Goal: Information Seeking & Learning: Learn about a topic

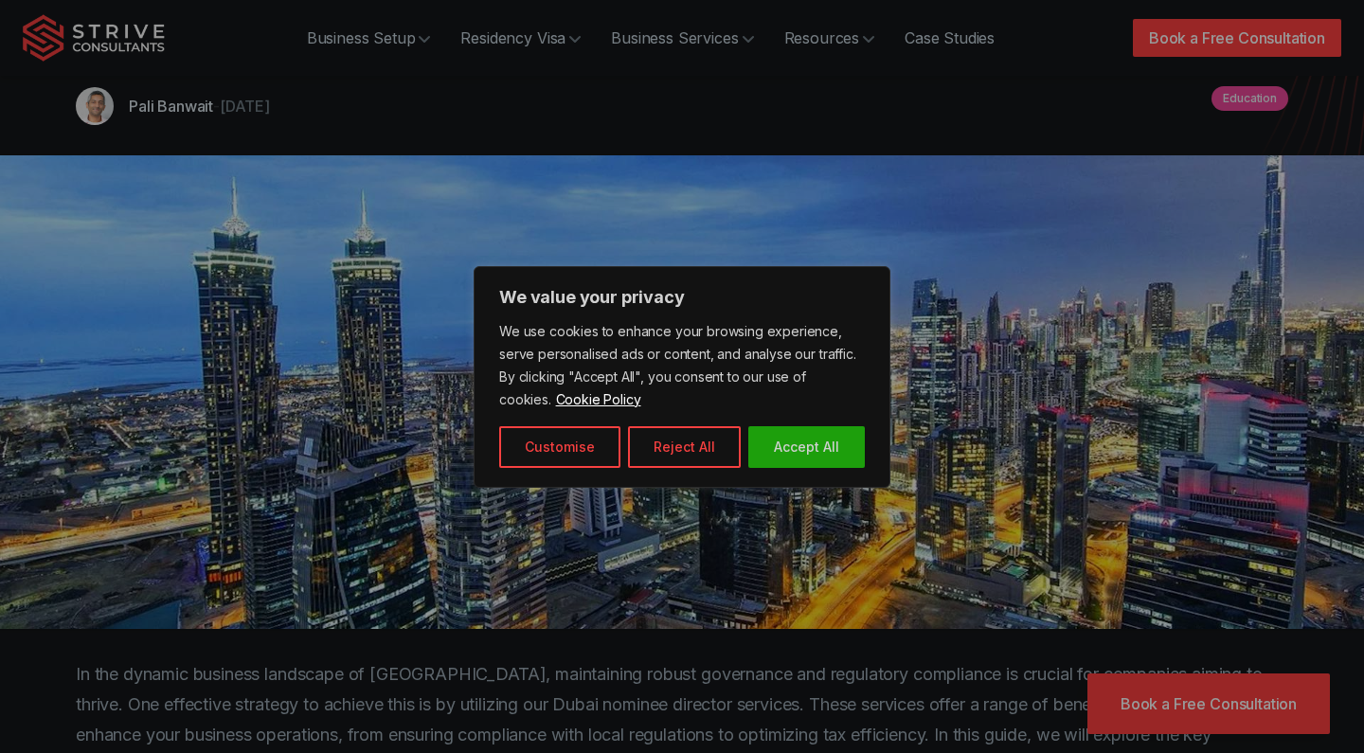
scroll to position [311, 0]
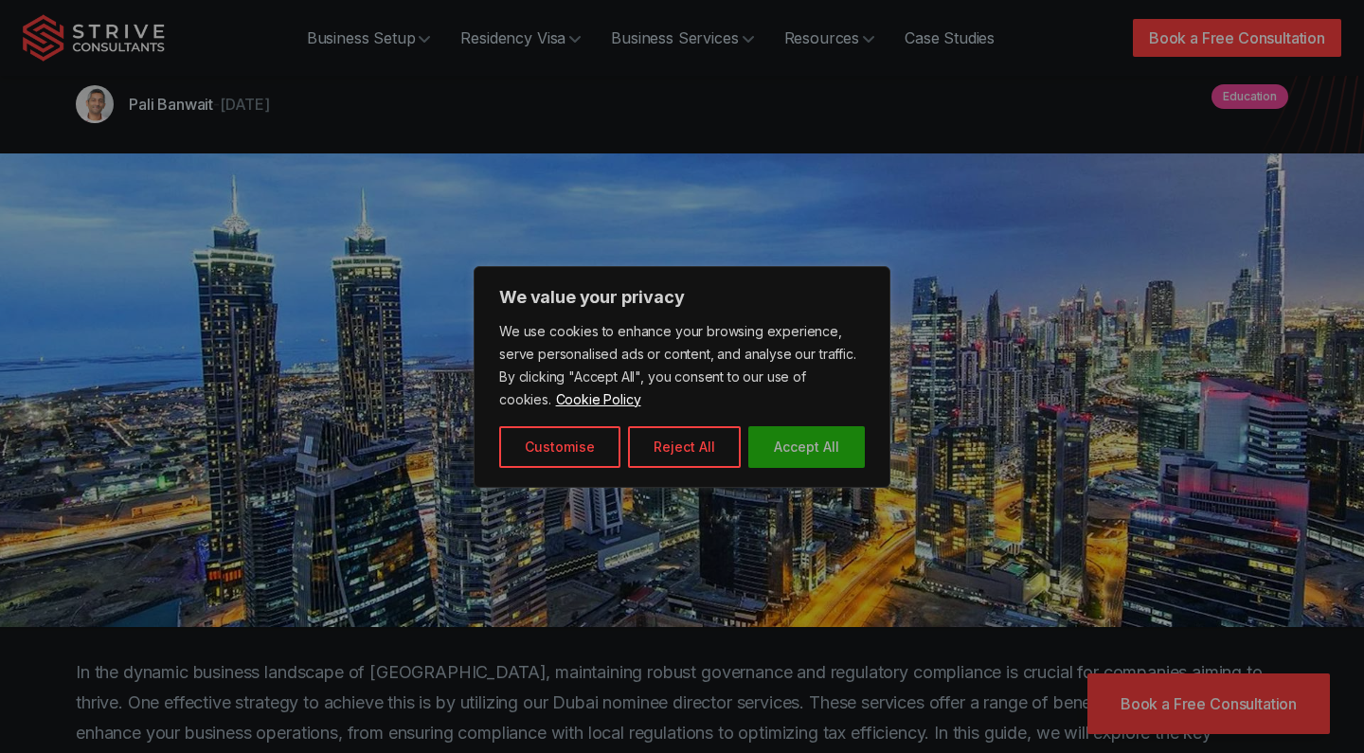
click at [802, 447] on button "Accept All" at bounding box center [806, 447] width 117 height 42
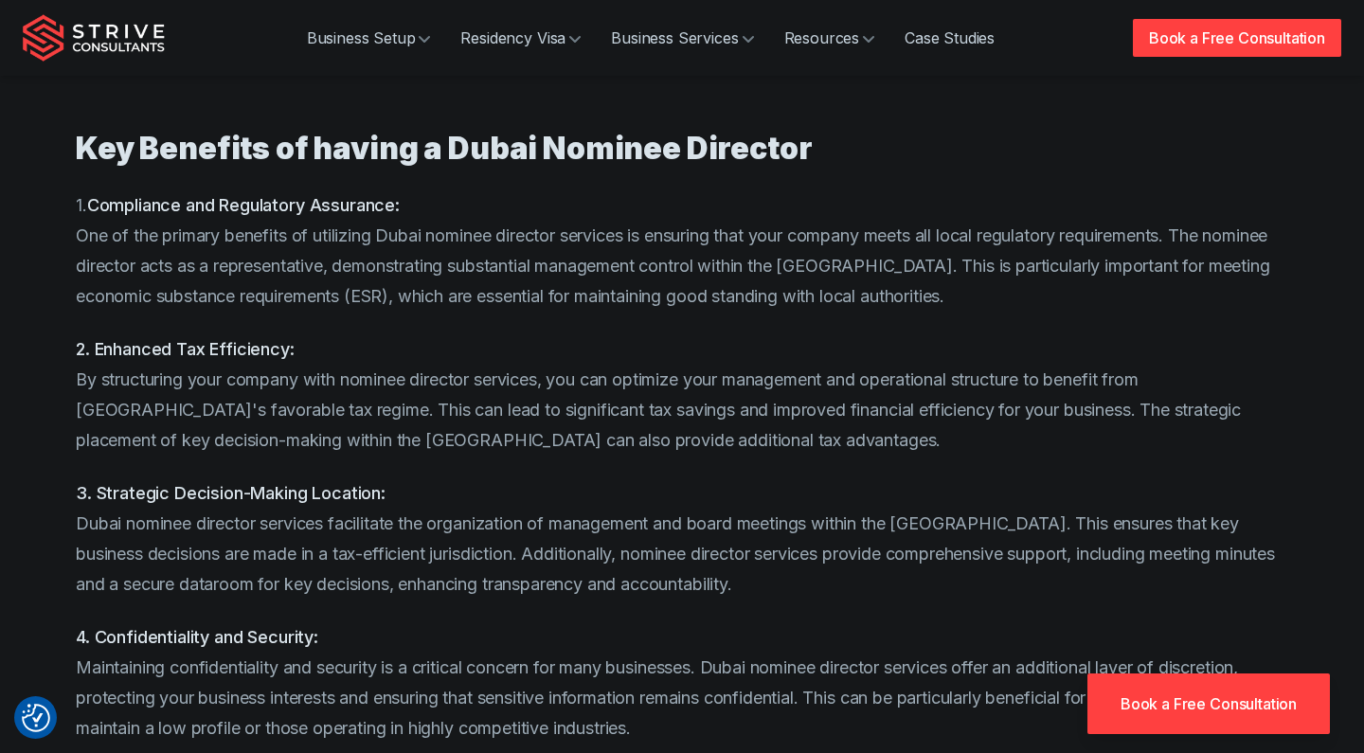
scroll to position [1275, 0]
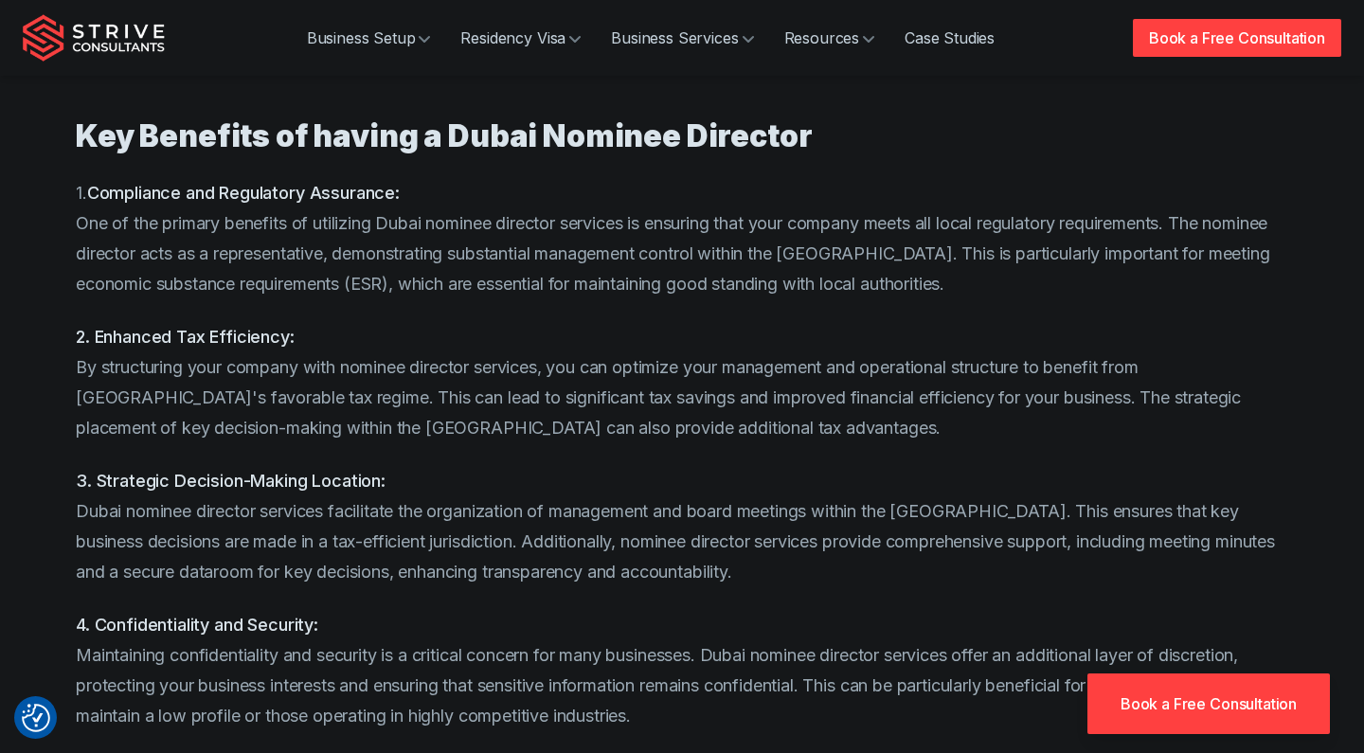
drag, startPoint x: 93, startPoint y: 191, endPoint x: 400, endPoint y: 200, distance: 307.0
click at [400, 200] on strong "Compliance and Regulatory Assurance:" at bounding box center [243, 193] width 313 height 20
copy p "Compliance and Regulatory Assurance"
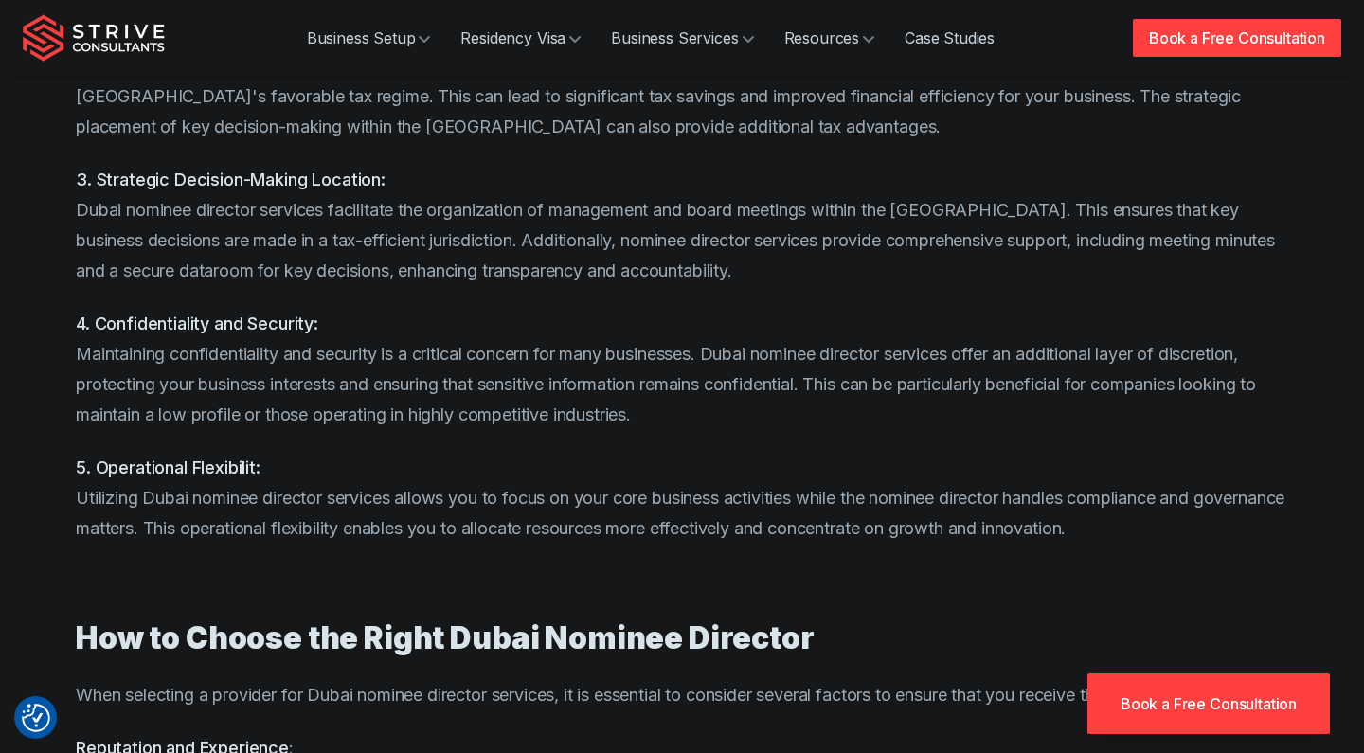
scroll to position [1580, 0]
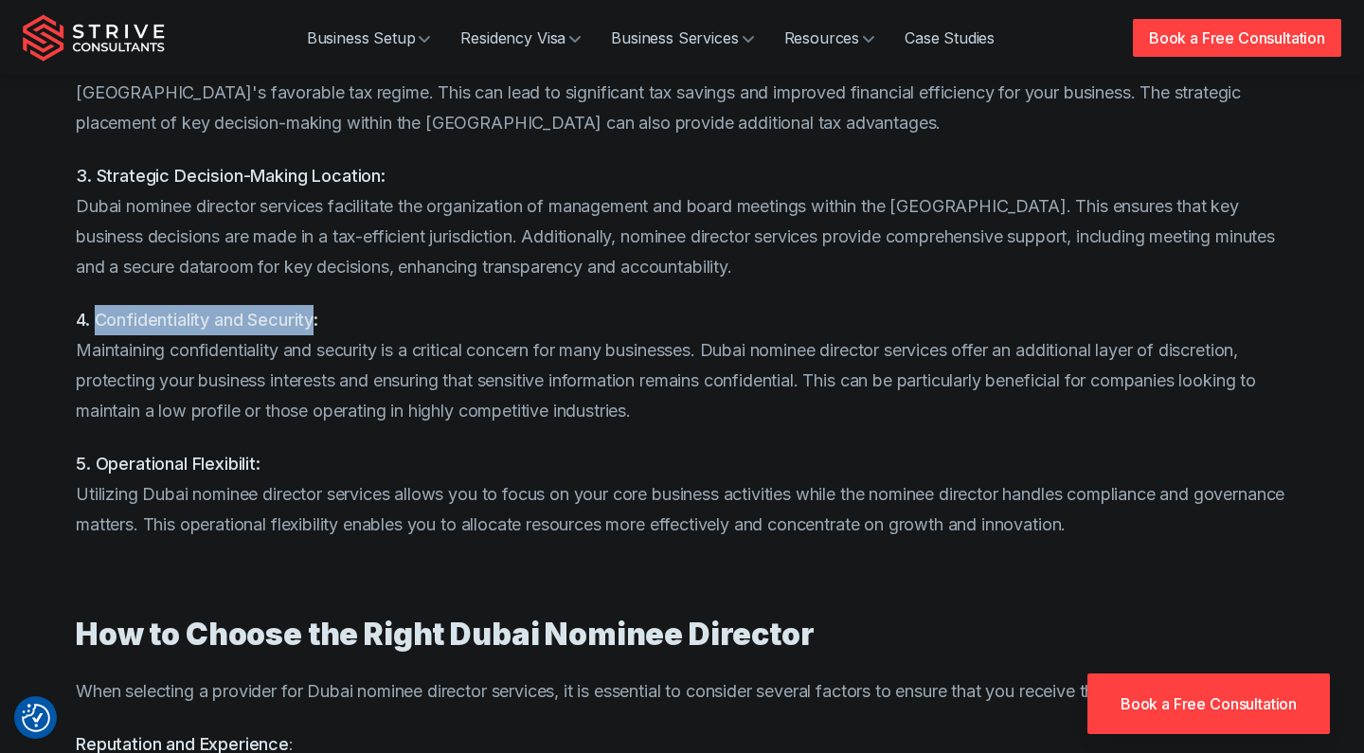
drag, startPoint x: 98, startPoint y: 318, endPoint x: 318, endPoint y: 320, distance: 220.7
click at [318, 320] on strong "4. Confidentiality and Security:" at bounding box center [197, 320] width 242 height 20
copy strong "Confidentiality and Security"
click at [487, 356] on p "4. Confidentiality and Security: Maintaining confidentiality and security is a …" at bounding box center [682, 365] width 1212 height 121
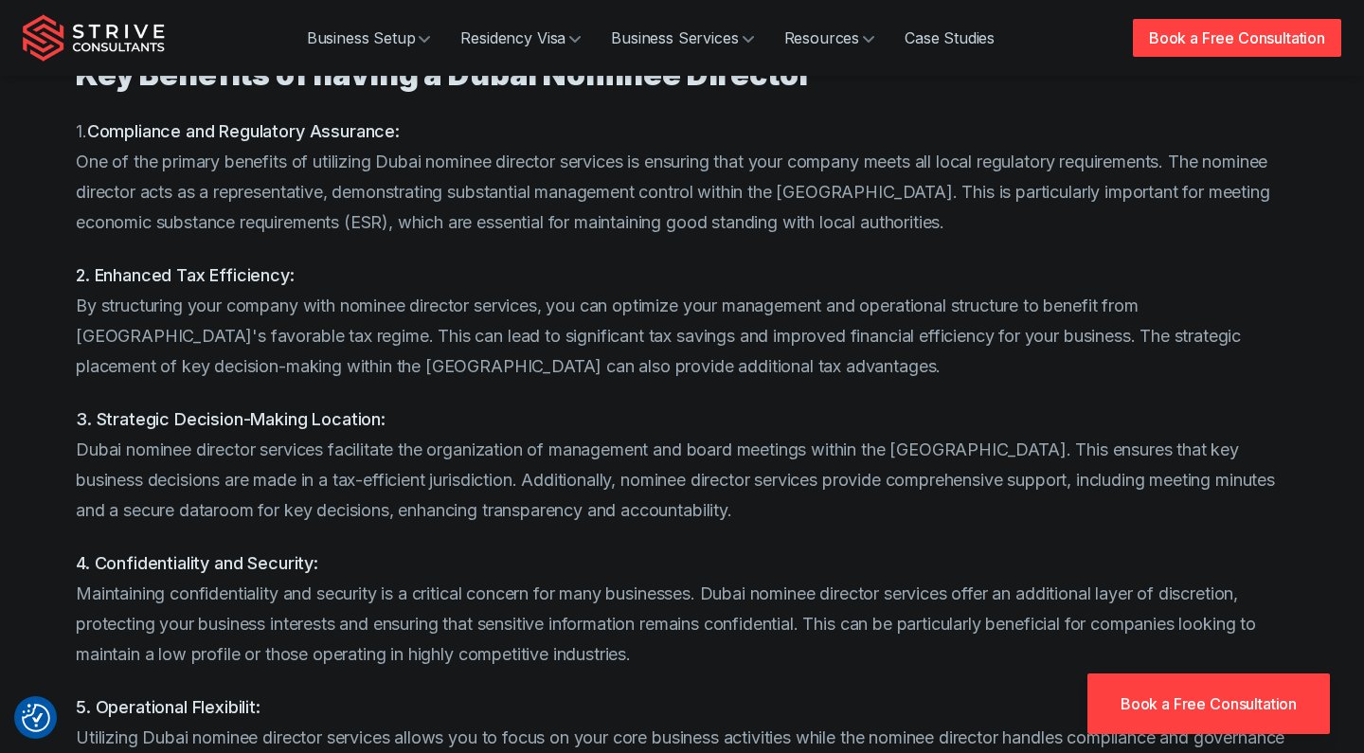
scroll to position [1288, 0]
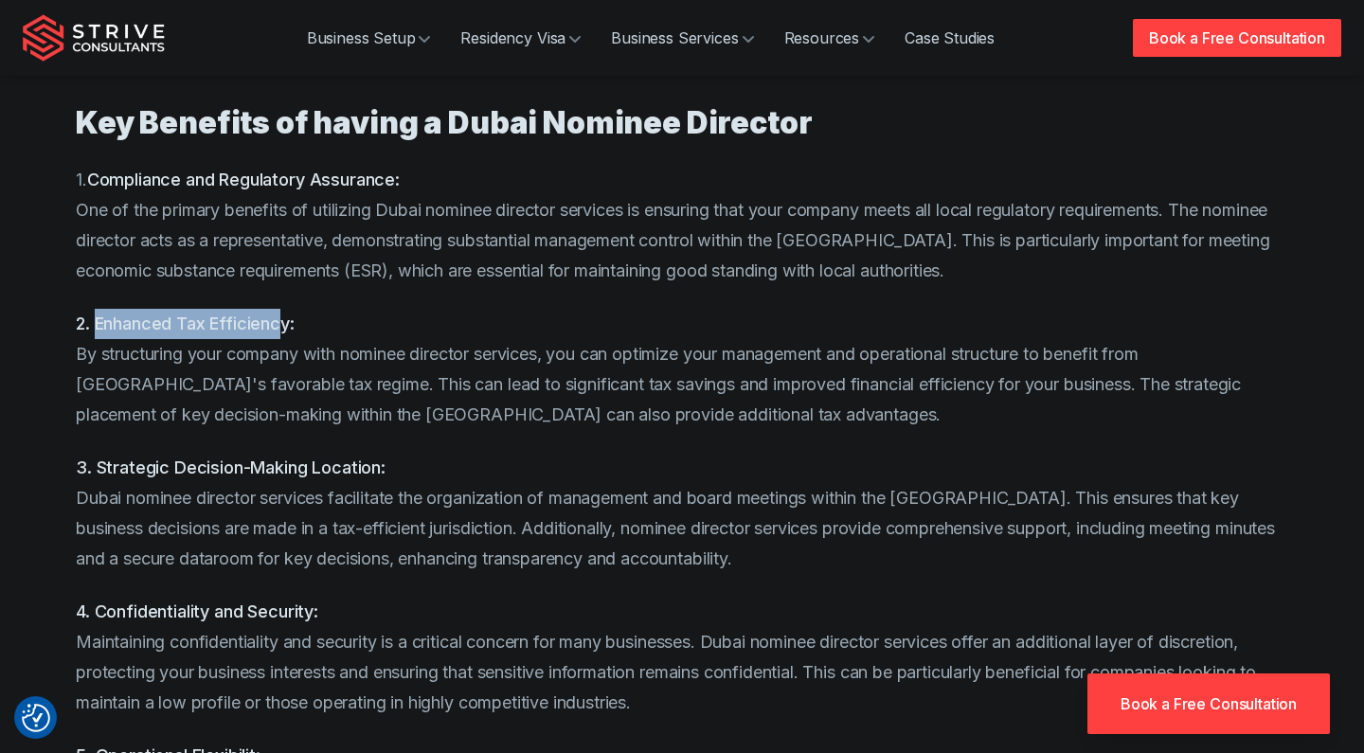
drag, startPoint x: 96, startPoint y: 324, endPoint x: 286, endPoint y: 324, distance: 190.4
click at [286, 324] on strong "2. Enhanced Tax Efficiency:" at bounding box center [185, 324] width 219 height 20
click at [342, 347] on p "2. Enhanced Tax Efficiency: By structuring your company with nominee director s…" at bounding box center [682, 369] width 1212 height 121
drag, startPoint x: 98, startPoint y: 322, endPoint x: 290, endPoint y: 321, distance: 192.3
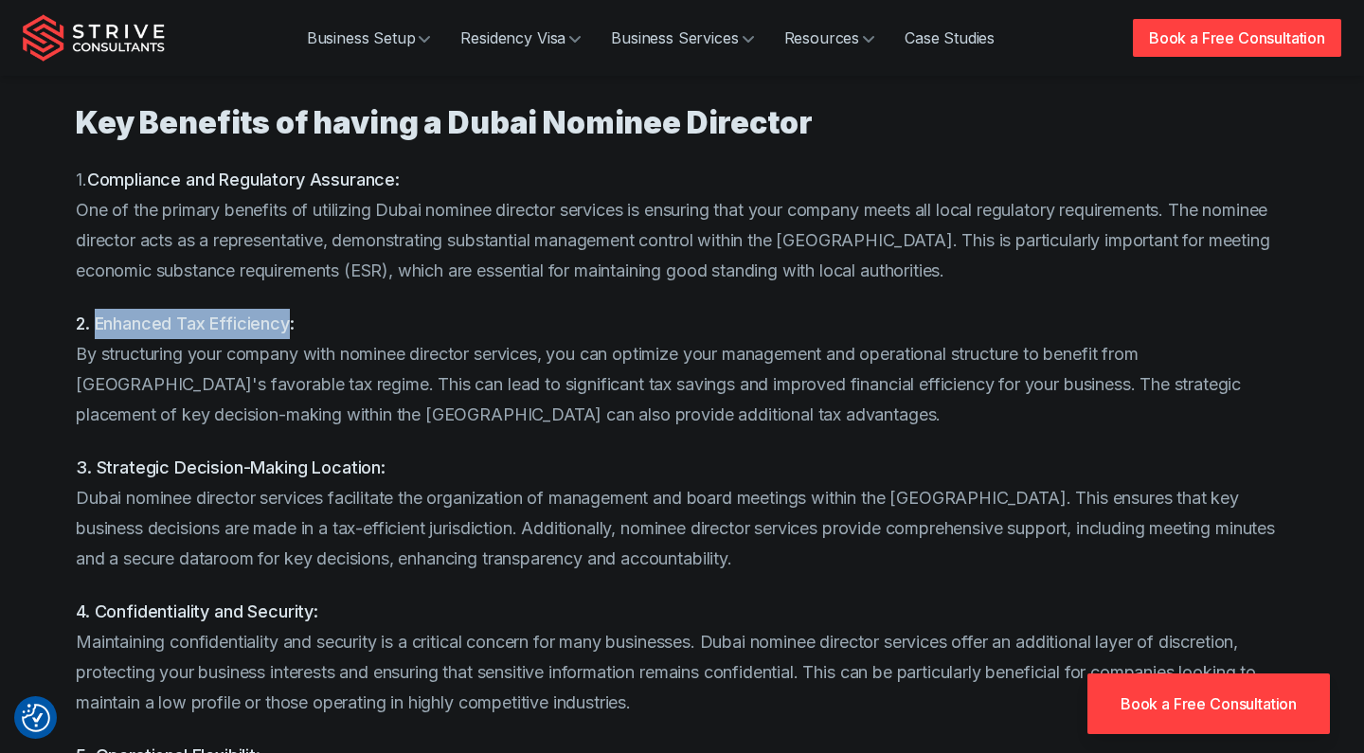
click at [290, 321] on strong "2. Enhanced Tax Efficiency:" at bounding box center [185, 324] width 219 height 20
copy strong "Enhanced Tax Efficiency"
click at [438, 476] on p "3. Strategic Decision-Making Location: Dubai nominee director services facilita…" at bounding box center [682, 513] width 1212 height 121
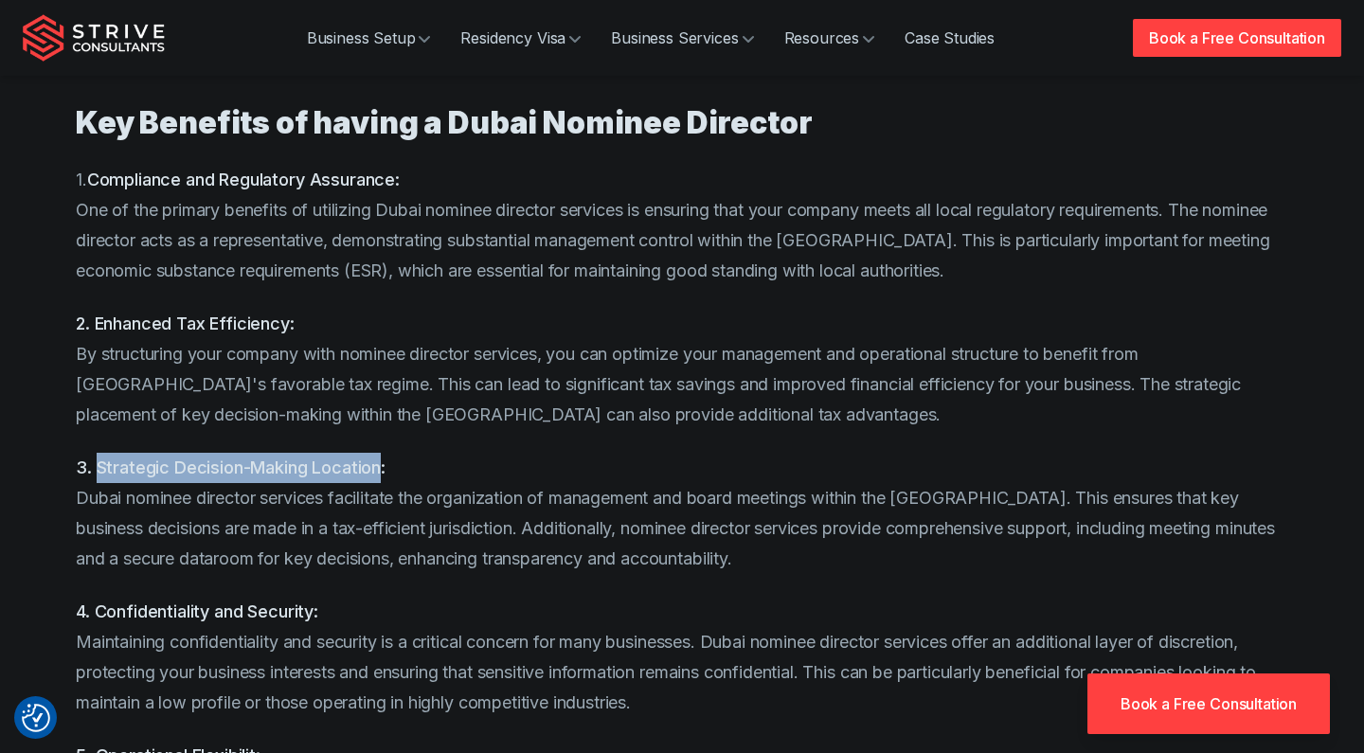
drag, startPoint x: 96, startPoint y: 468, endPoint x: 376, endPoint y: 469, distance: 280.4
click at [376, 469] on strong "3. Strategic Decision-Making Location:" at bounding box center [231, 468] width 310 height 20
copy strong "Strategic Decision-Making Location"
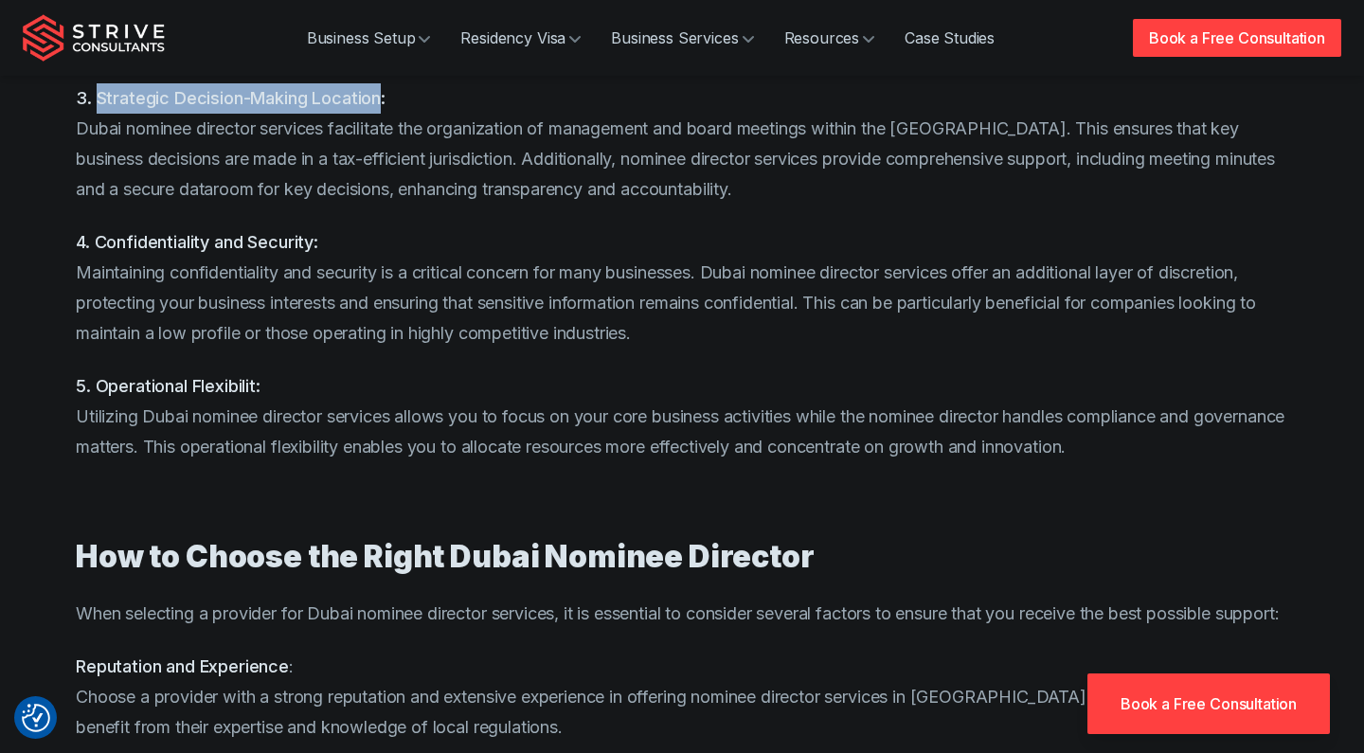
scroll to position [1666, 0]
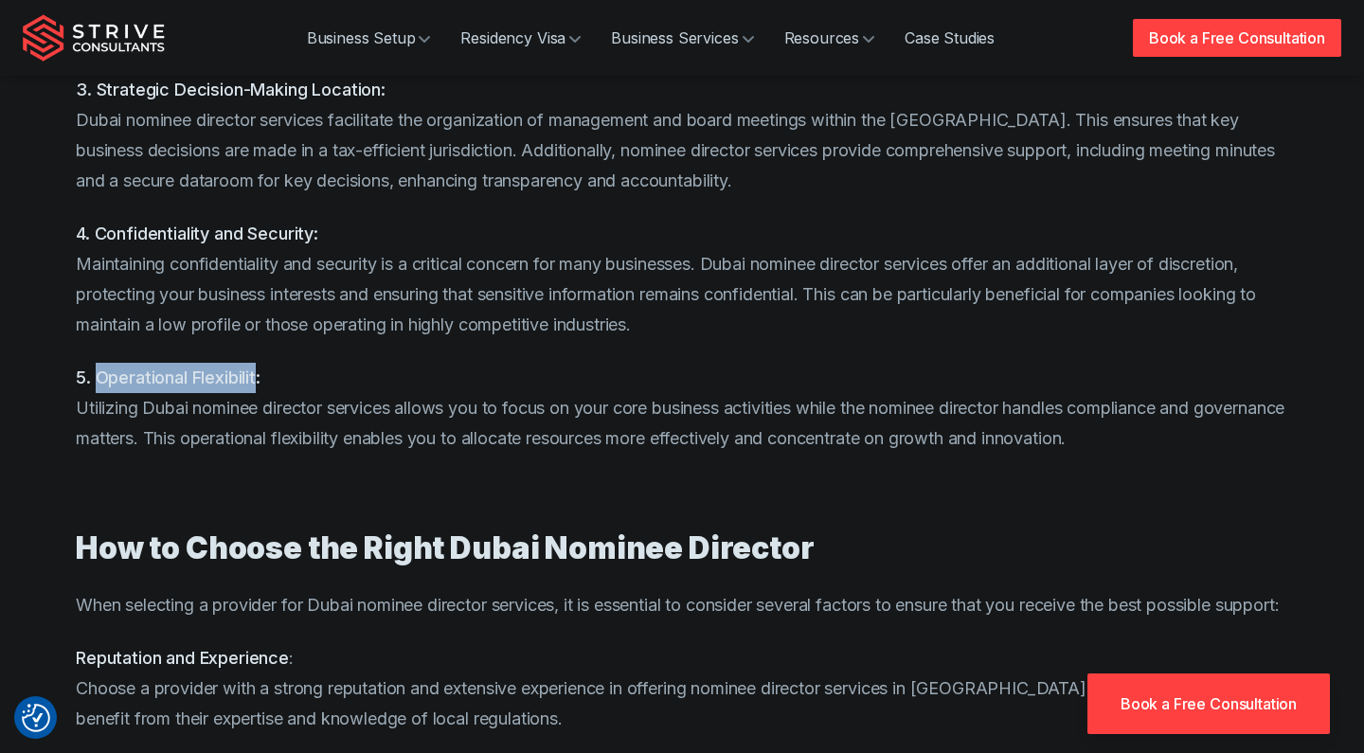
drag, startPoint x: 98, startPoint y: 378, endPoint x: 256, endPoint y: 377, distance: 158.2
click at [256, 377] on strong "5. Operational Flexibilit:" at bounding box center [168, 378] width 185 height 20
copy strong "Operational Flexibilit"
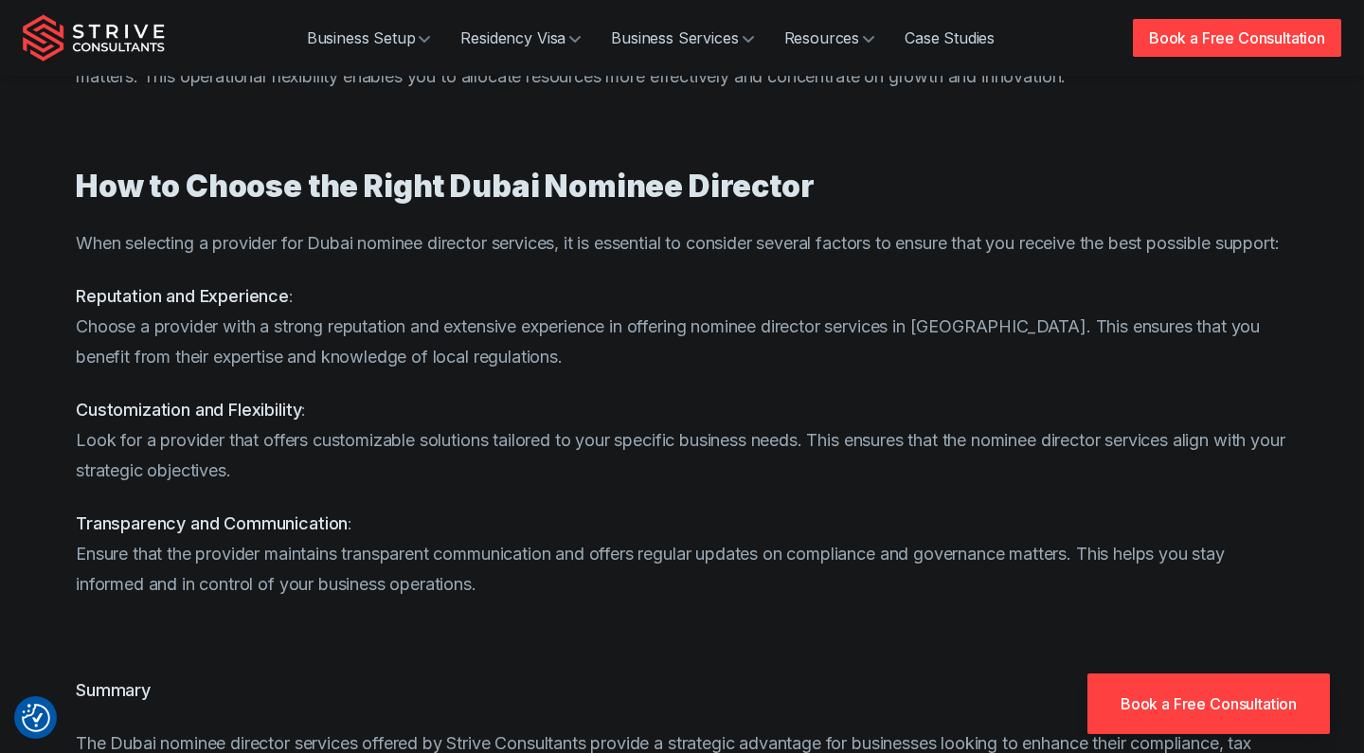
scroll to position [2029, 0]
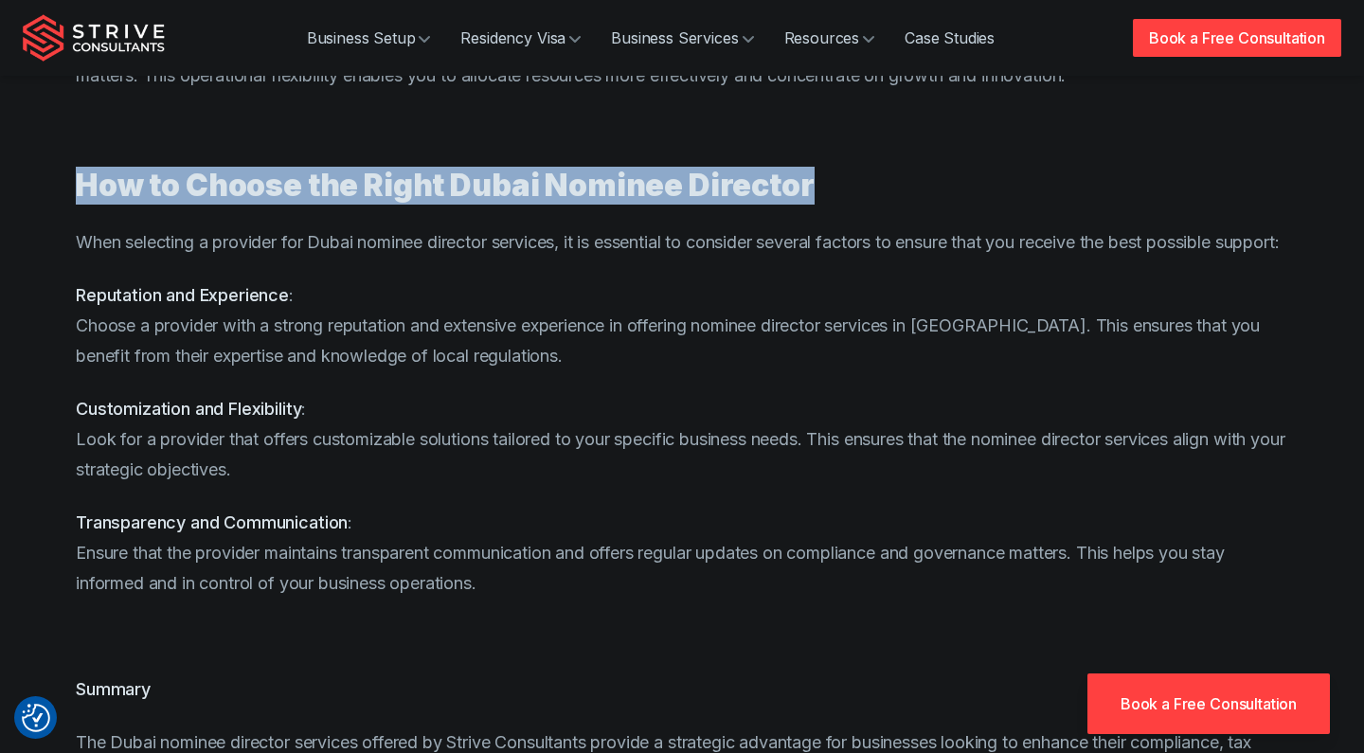
drag, startPoint x: 79, startPoint y: 187, endPoint x: 808, endPoint y: 193, distance: 729.4
click at [808, 193] on h2 "How to Choose the Right Dubai Nominee Director" at bounding box center [682, 186] width 1212 height 38
copy strong "How to Choose the Right Dubai Nominee Director"
click at [436, 352] on p "Reputation and Experience : Choose a provider with a strong reputation and exte…" at bounding box center [682, 325] width 1212 height 91
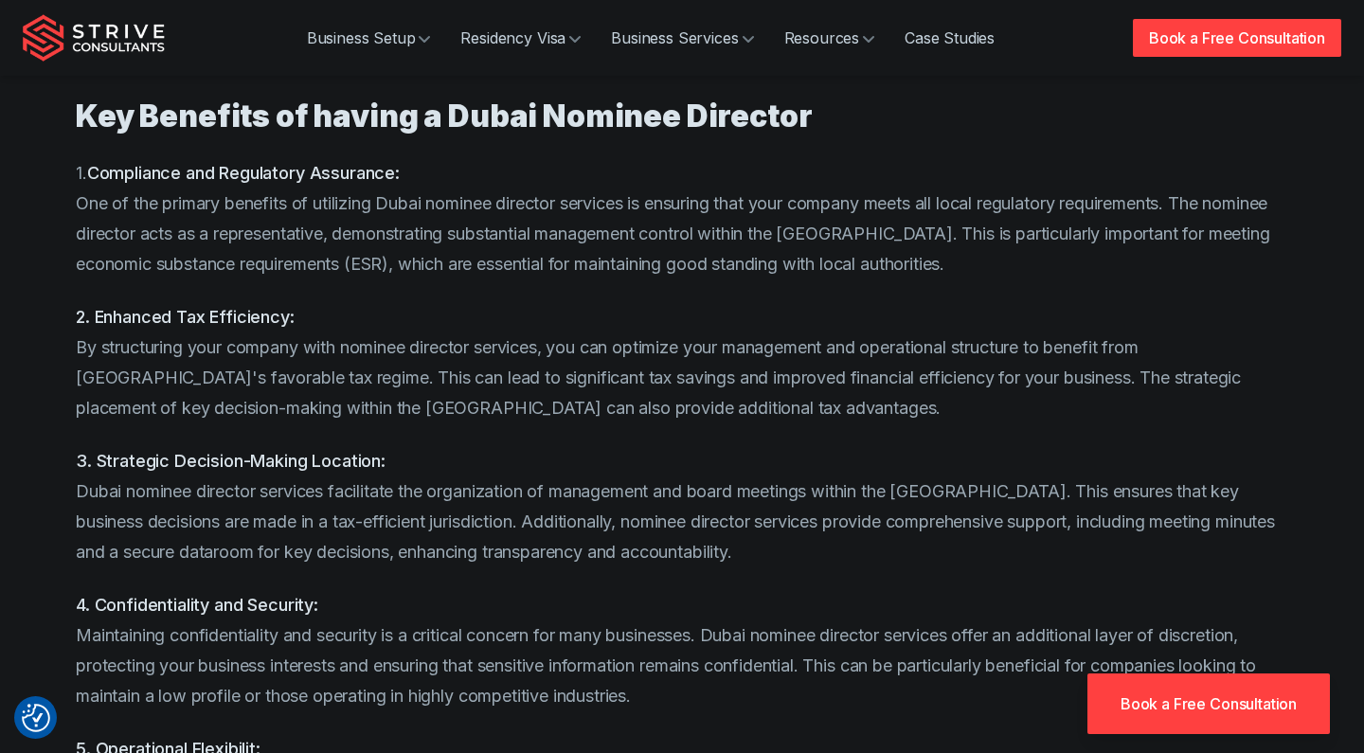
scroll to position [1300, 0]
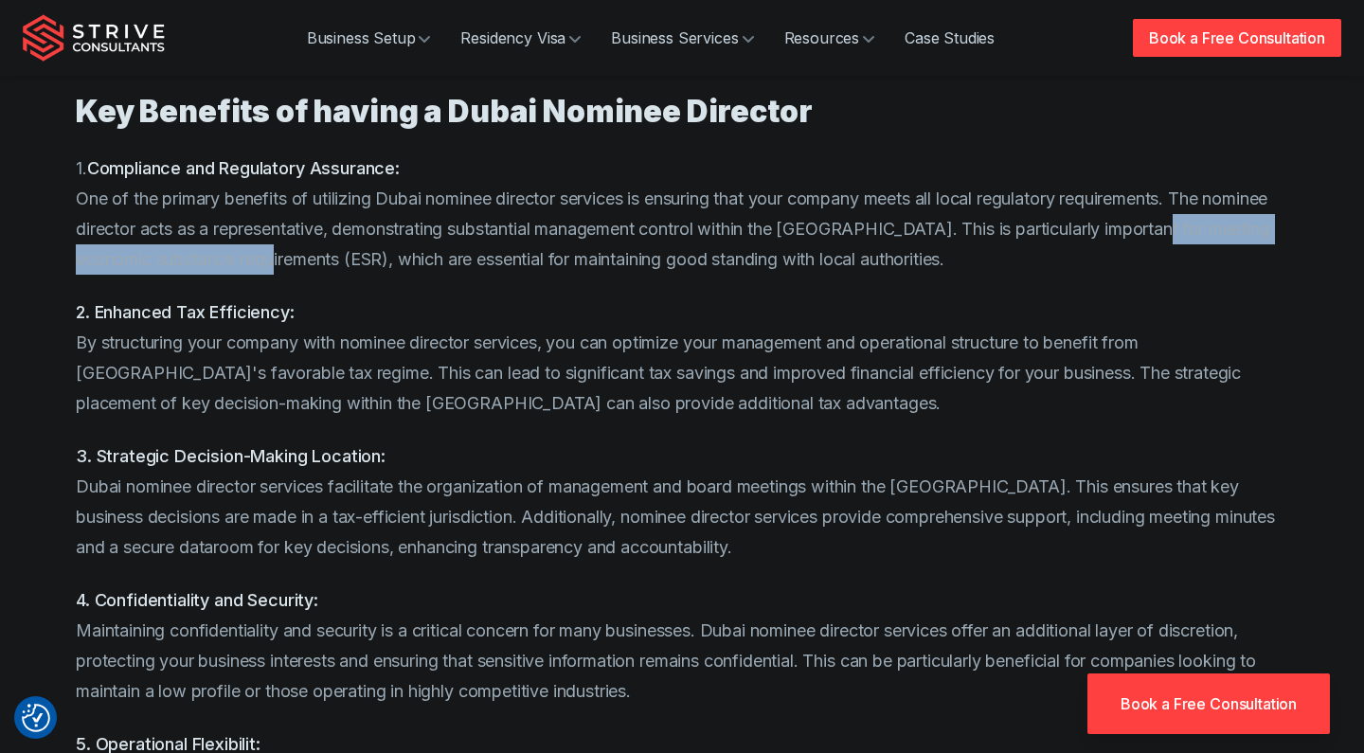
drag, startPoint x: 76, startPoint y: 261, endPoint x: 395, endPoint y: 264, distance: 319.2
click at [395, 264] on p "1. Compliance and Regulatory Assurance: One of the primary benefits of utilizin…" at bounding box center [682, 213] width 1212 height 121
copy p "economic substance requirements (ESR)"
click at [554, 271] on p "1. Compliance and Regulatory Assurance: One of the primary benefits of utilizin…" at bounding box center [682, 213] width 1212 height 121
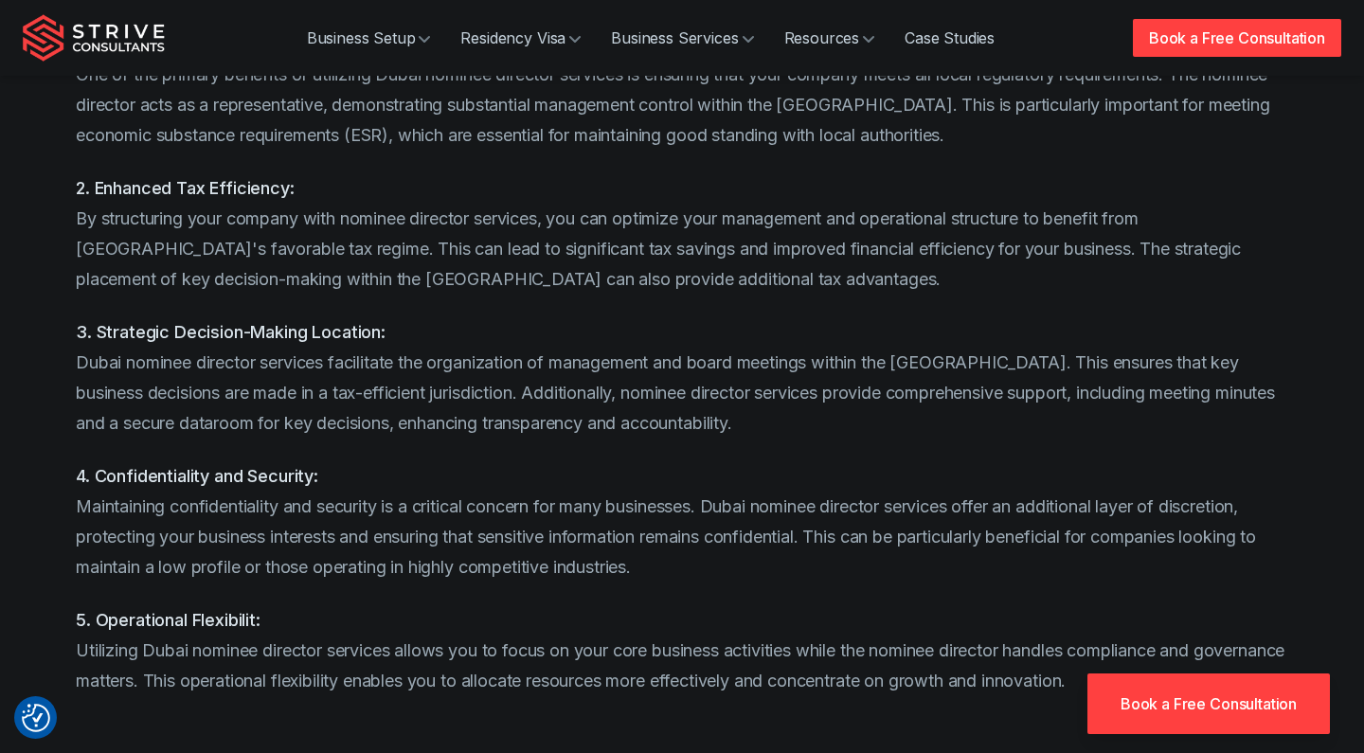
scroll to position [1428, 0]
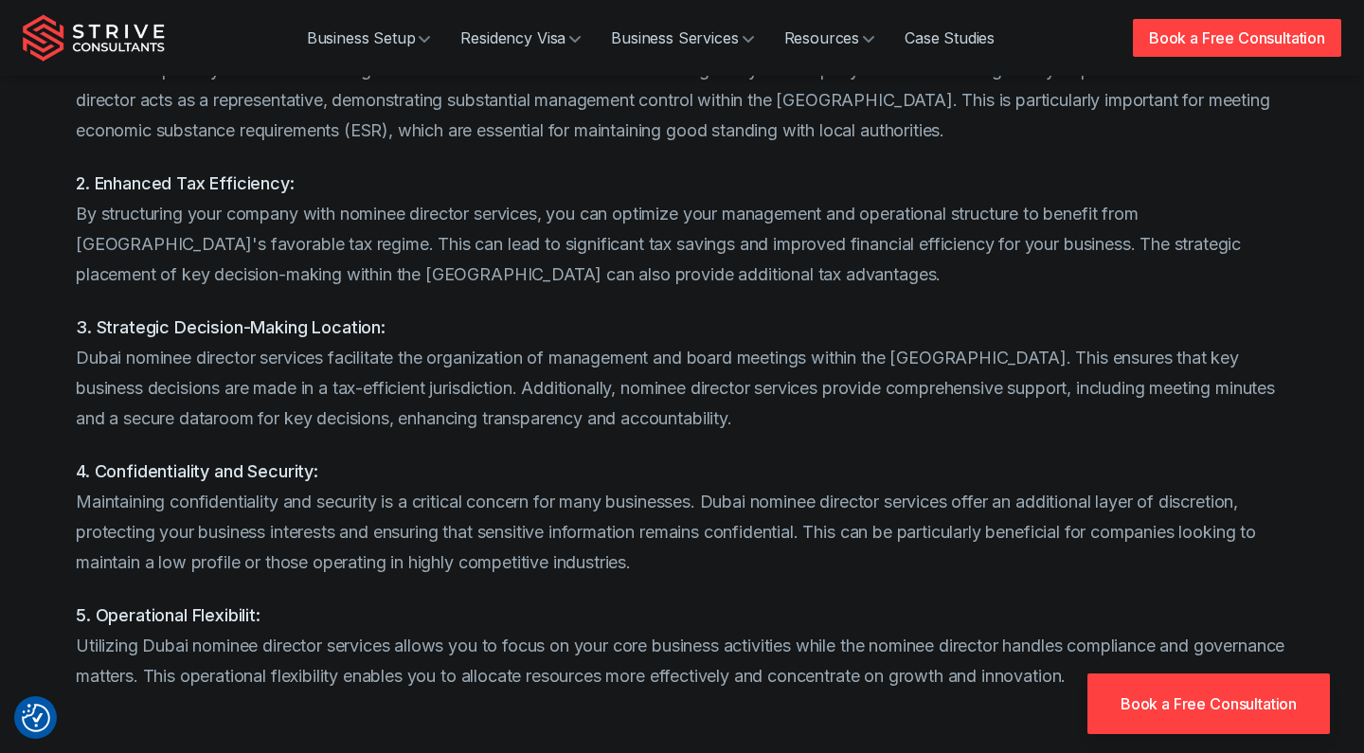
click at [282, 486] on p "4. Confidentiality and Security: Maintaining confidentiality and security is a …" at bounding box center [682, 517] width 1212 height 121
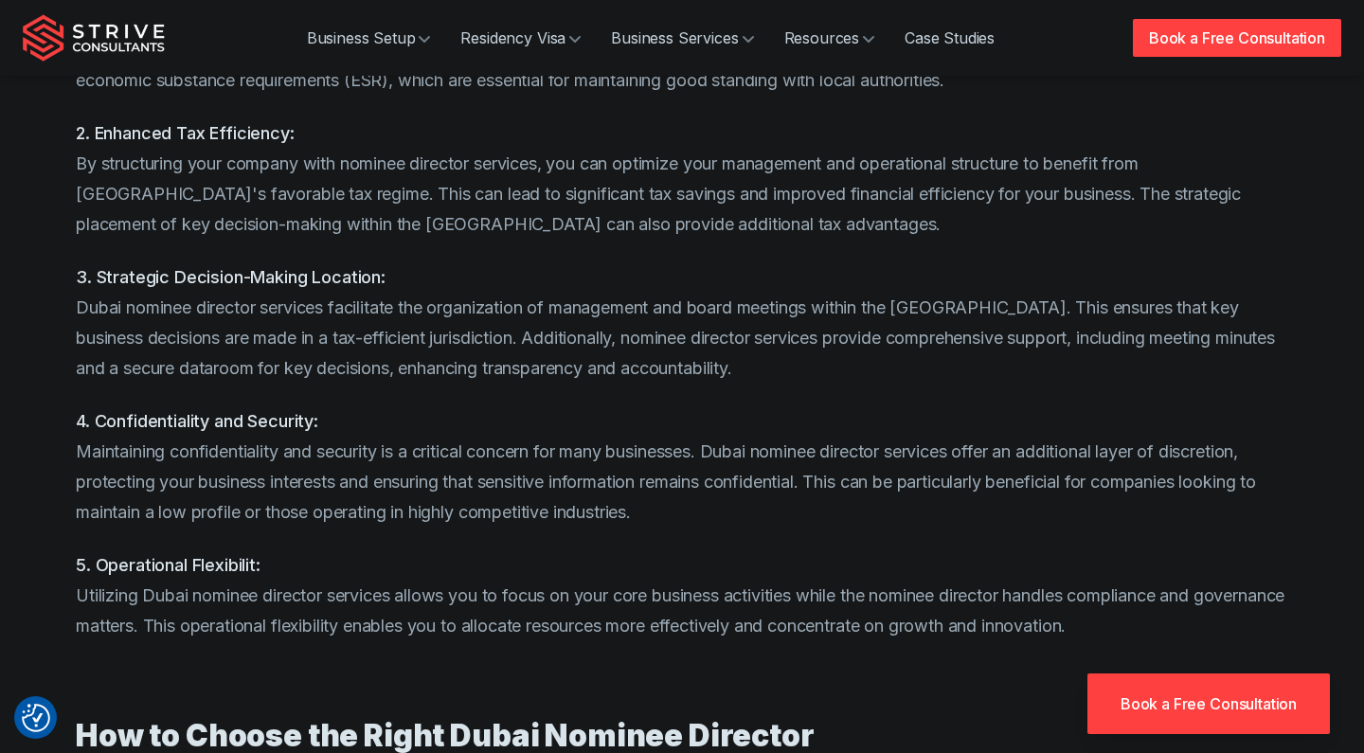
scroll to position [1481, 0]
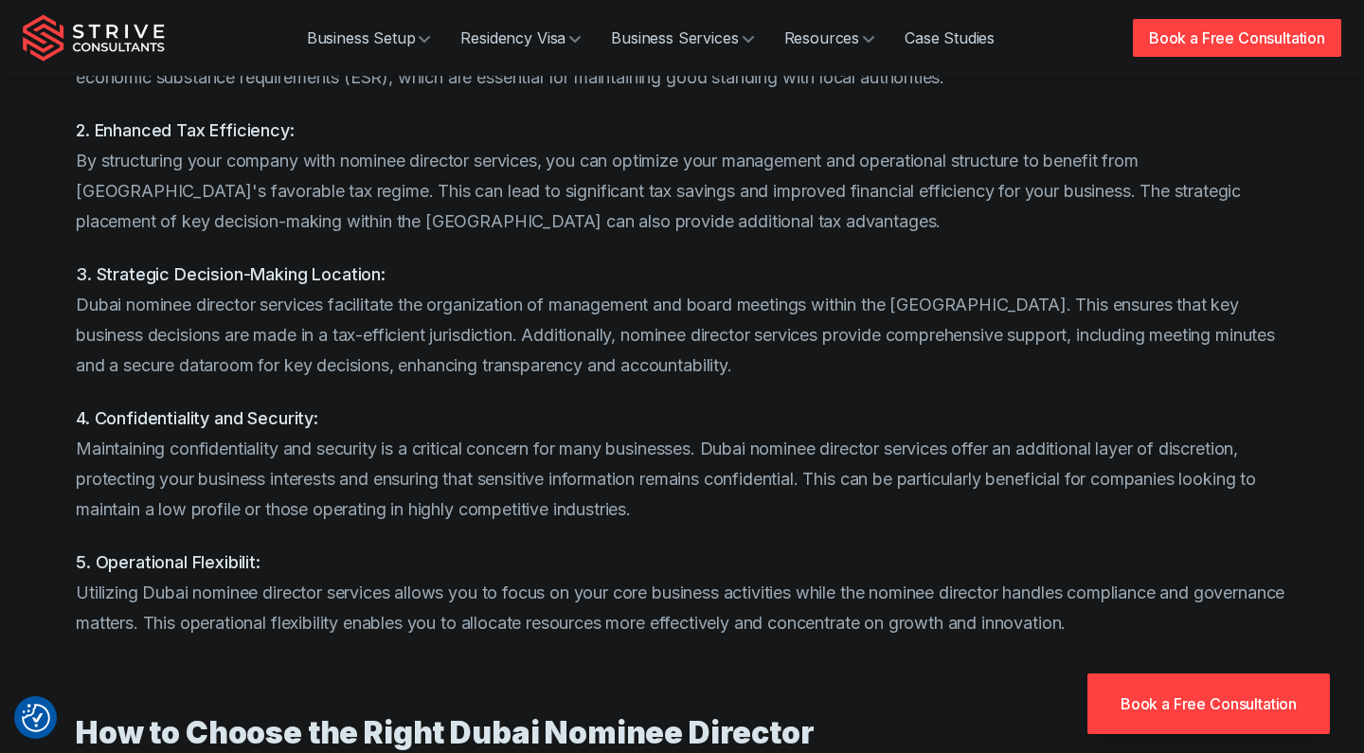
click at [678, 233] on p "2. Enhanced Tax Efficiency: By structuring your company with nominee director s…" at bounding box center [682, 176] width 1212 height 121
drag, startPoint x: 592, startPoint y: 192, endPoint x: 818, endPoint y: 196, distance: 226.4
click at [818, 196] on p "2. Enhanced Tax Efficiency: By structuring your company with nominee director s…" at bounding box center [682, 176] width 1212 height 121
copy p "improved financial efficiency"
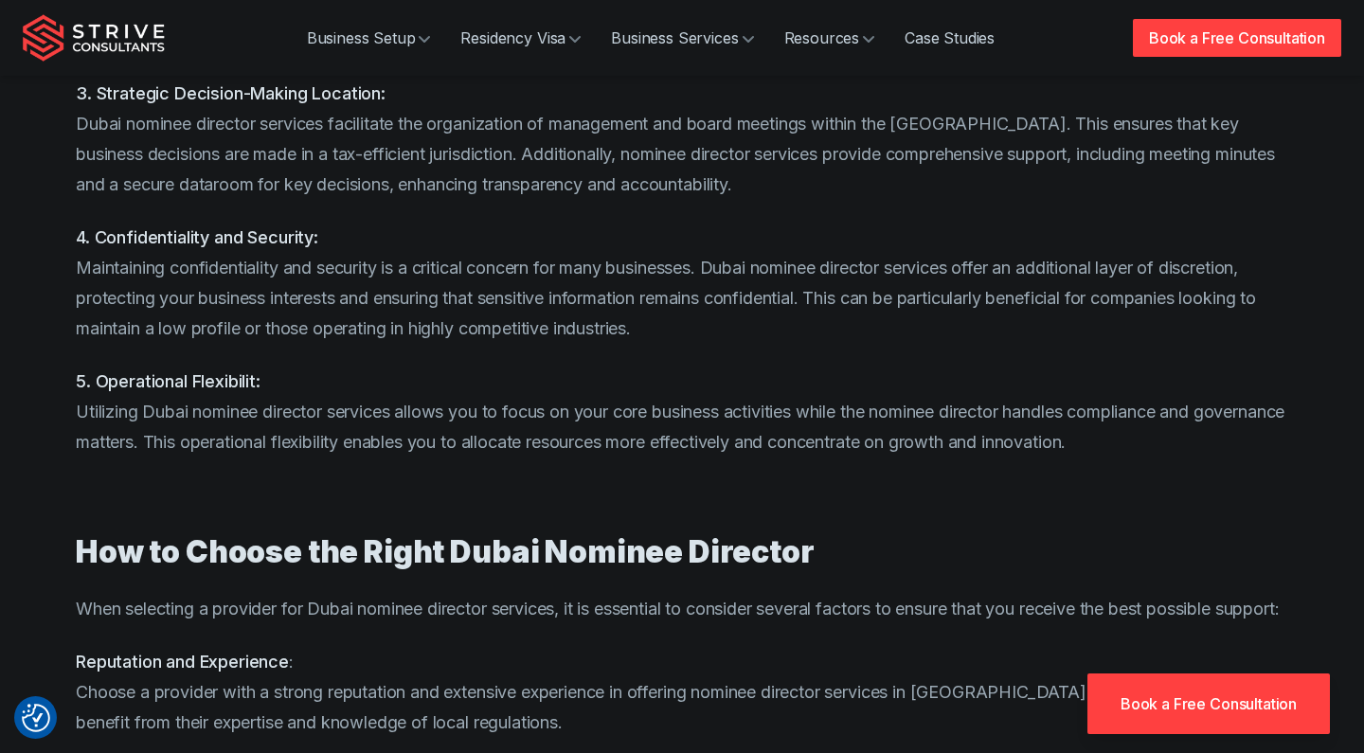
scroll to position [1631, 0]
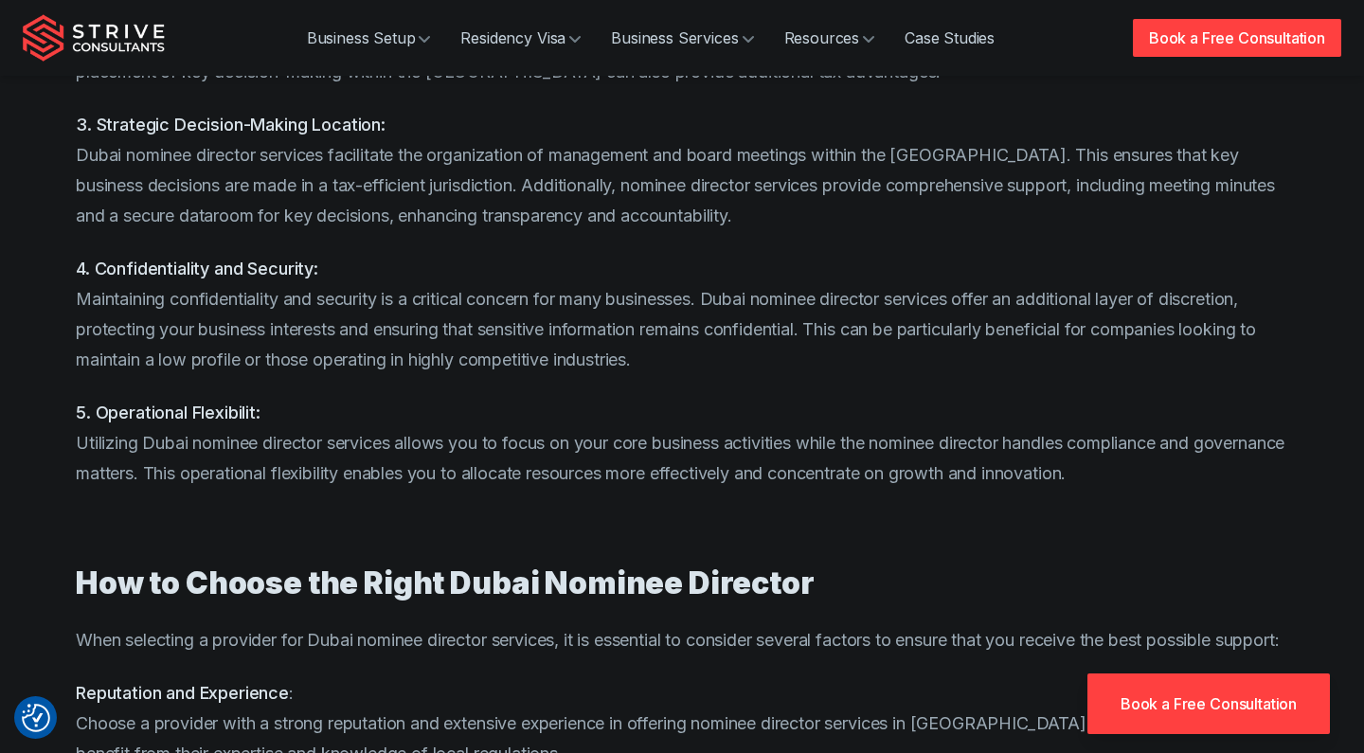
click at [293, 178] on p "3. Strategic Decision-Making Location: Dubai nominee director services facilita…" at bounding box center [682, 170] width 1212 height 121
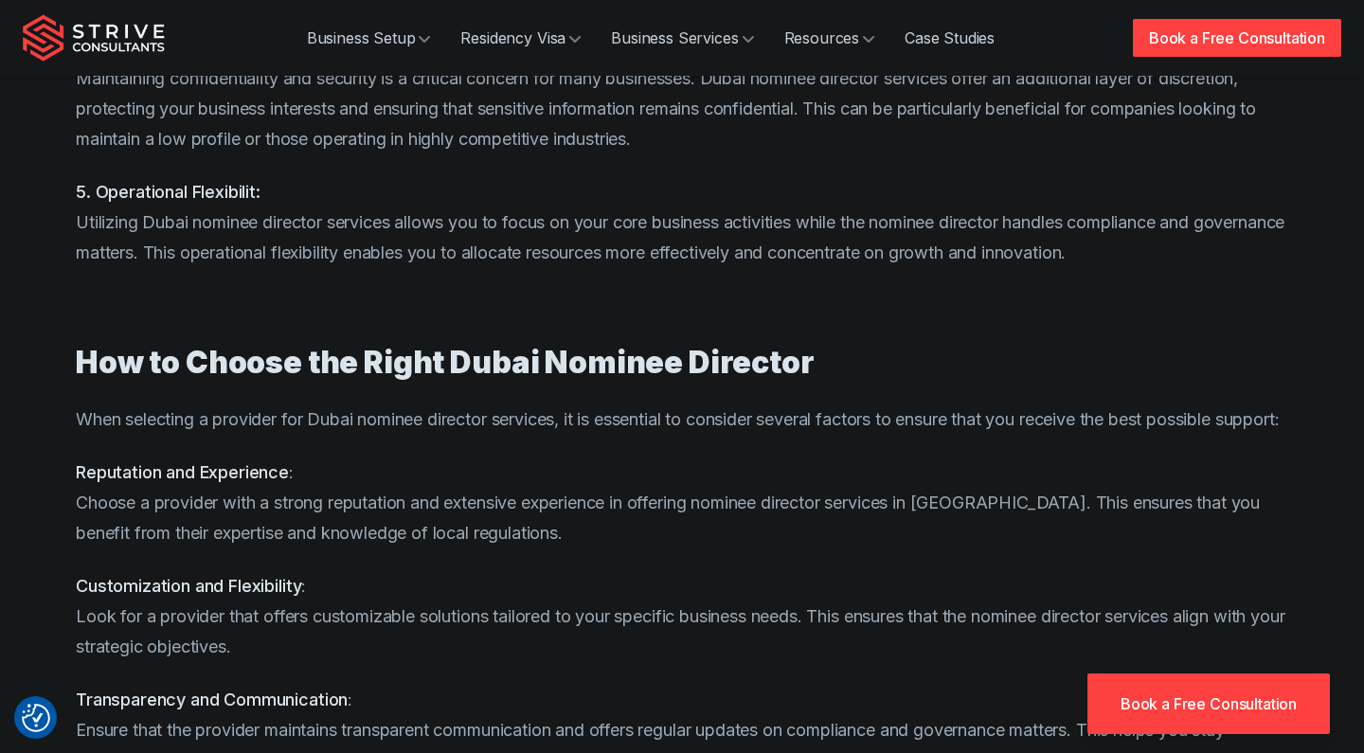
scroll to position [1863, 0]
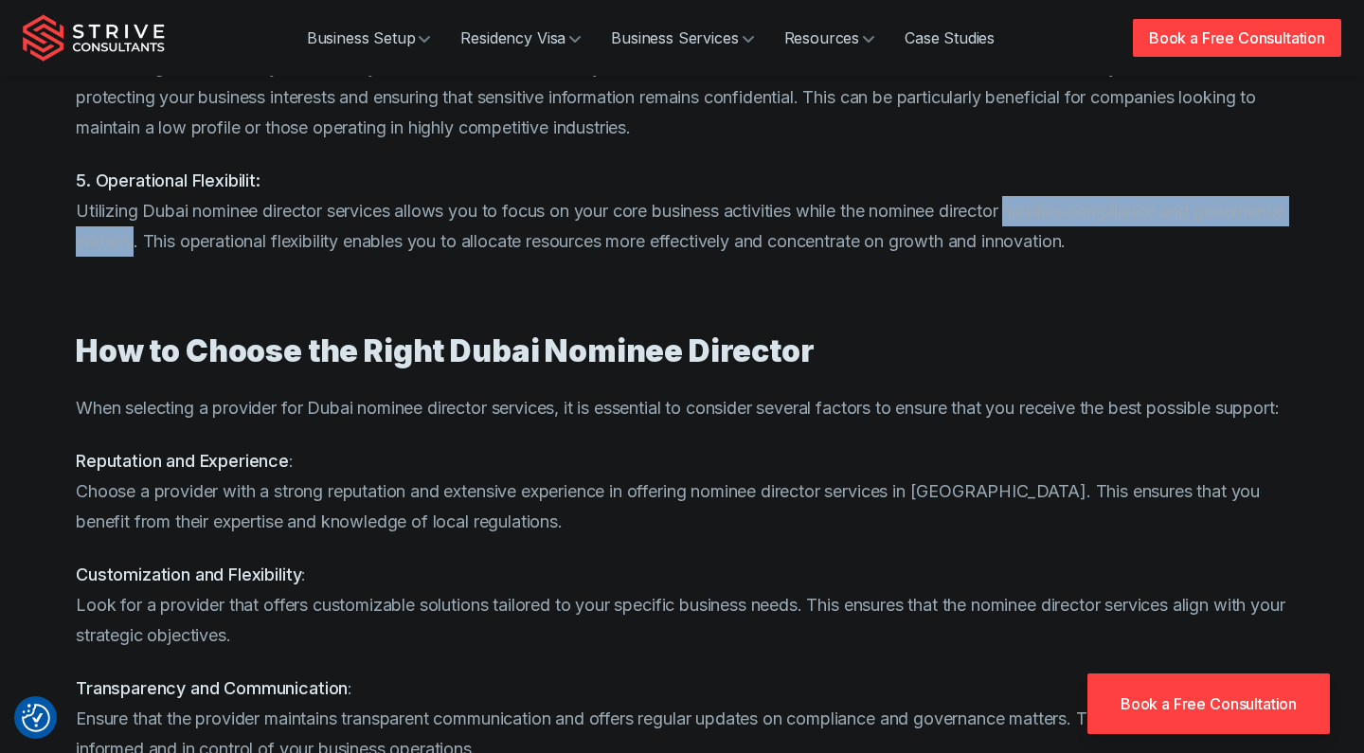
drag, startPoint x: 1031, startPoint y: 208, endPoint x: 235, endPoint y: 231, distance: 796.0
click at [235, 231] on p "5. Operational Flexibilit: Utilizing Dubai nominee director services allows you…" at bounding box center [682, 211] width 1212 height 91
copy p "handles compliance and governance matters"
click at [625, 232] on p "5. Operational Flexibilit: Utilizing Dubai nominee director services allows you…" at bounding box center [682, 211] width 1212 height 91
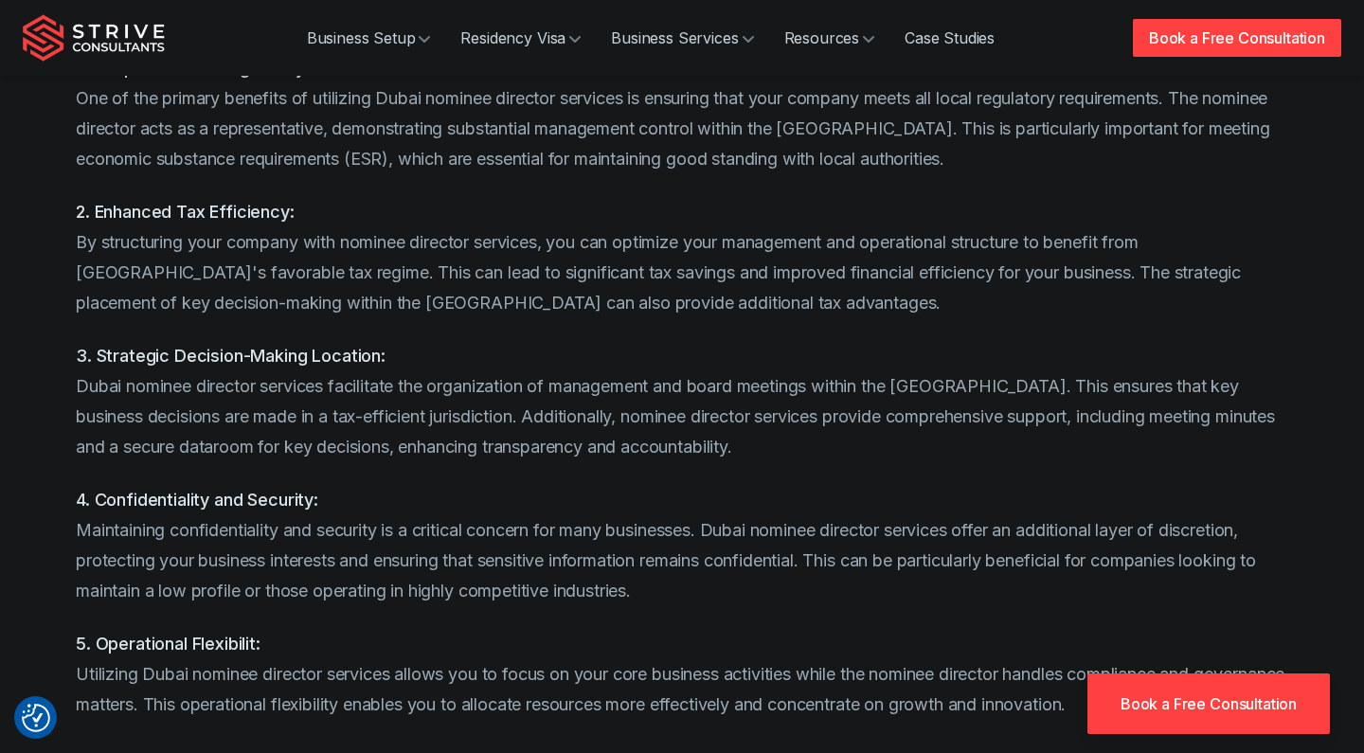
scroll to position [1398, 0]
